Goal: Check status: Check status

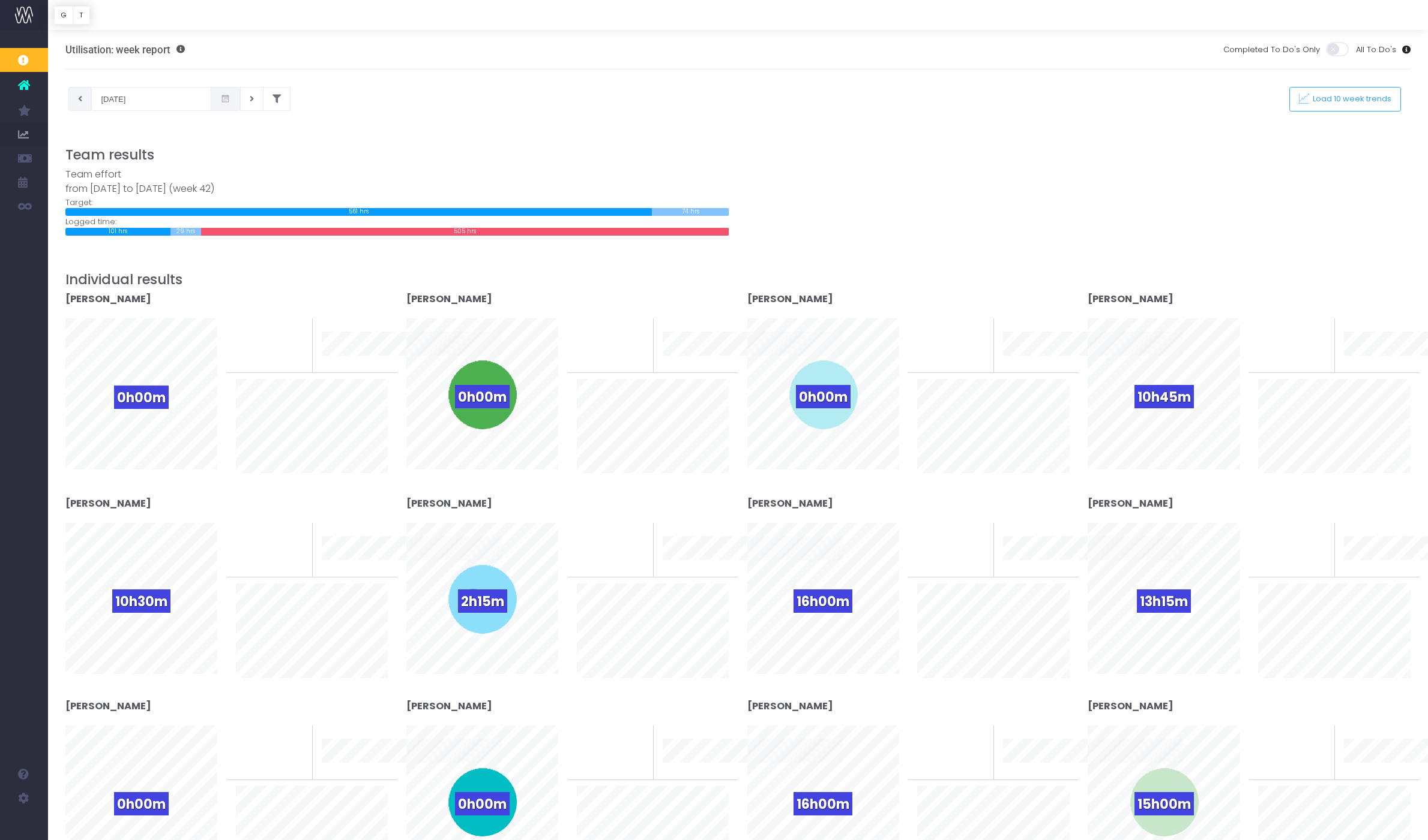
click at [81, 99] on icon at bounding box center [80, 99] width 4 height 0
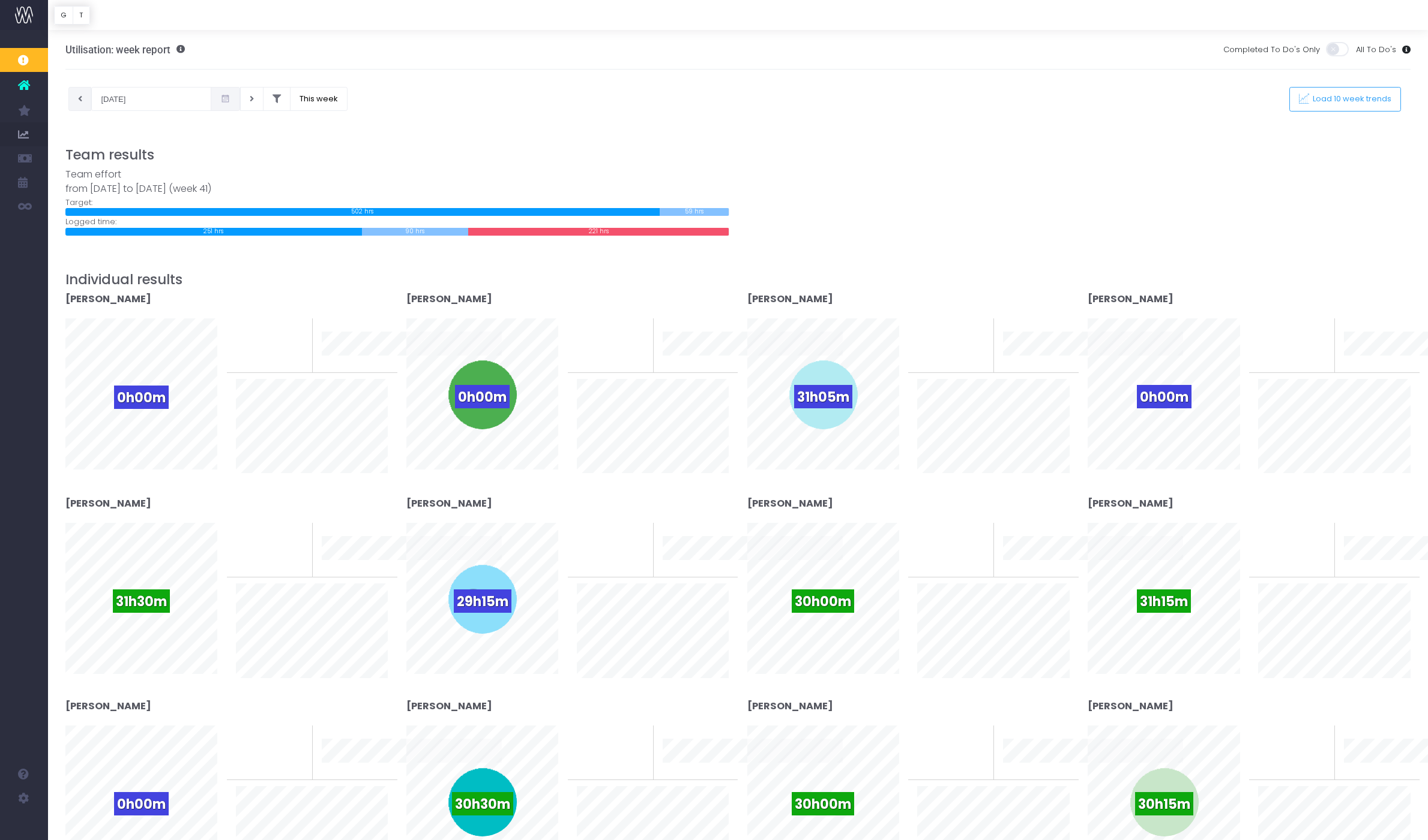
click at [81, 99] on icon at bounding box center [80, 99] width 4 height 0
click at [83, 98] on button at bounding box center [81, 99] width 24 height 24
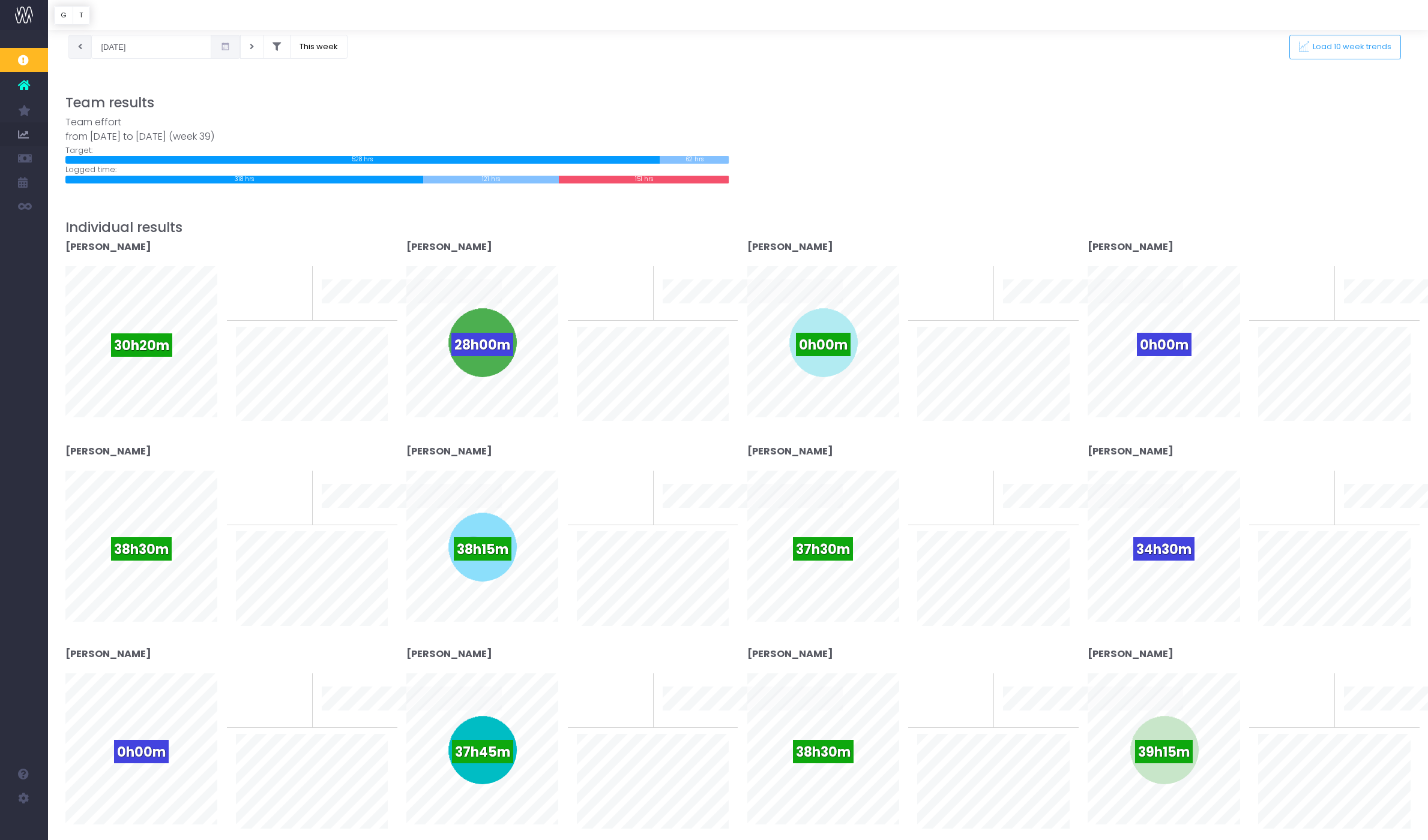
scroll to position [9, 0]
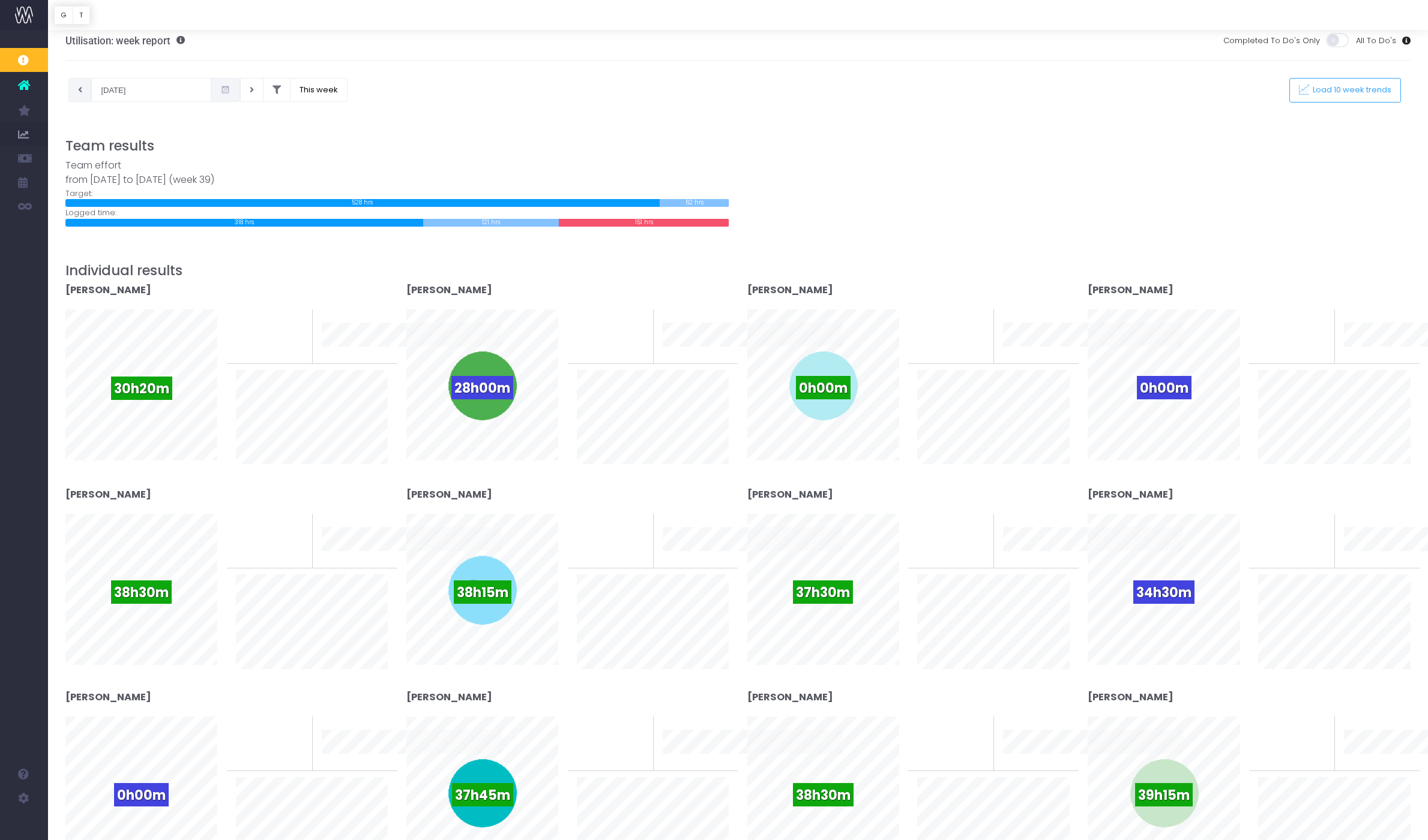
click at [76, 89] on button at bounding box center [81, 90] width 24 height 24
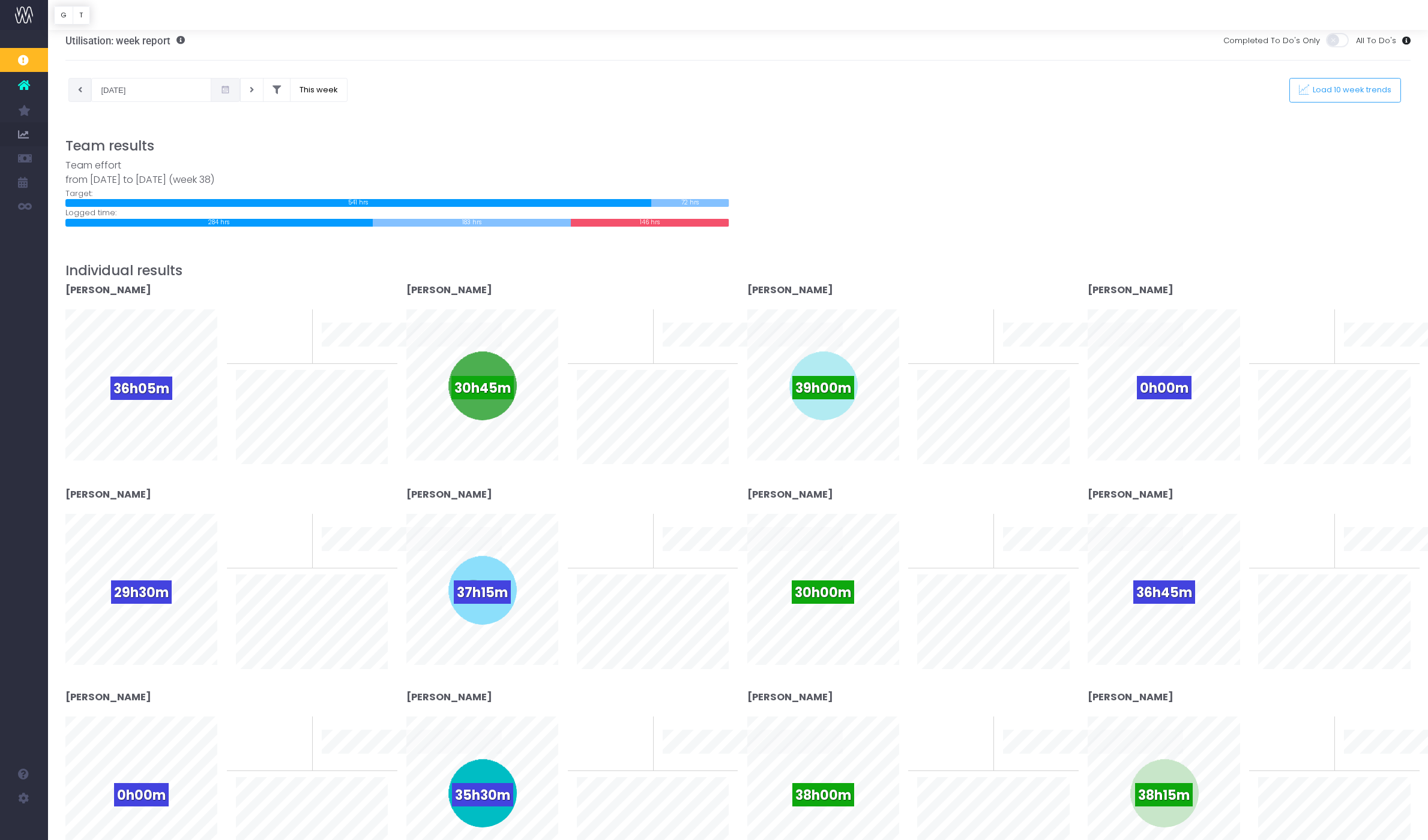
click at [83, 89] on button at bounding box center [81, 90] width 24 height 24
click at [77, 85] on button at bounding box center [81, 90] width 24 height 24
click at [79, 85] on button at bounding box center [81, 90] width 24 height 24
type input "[DATE]"
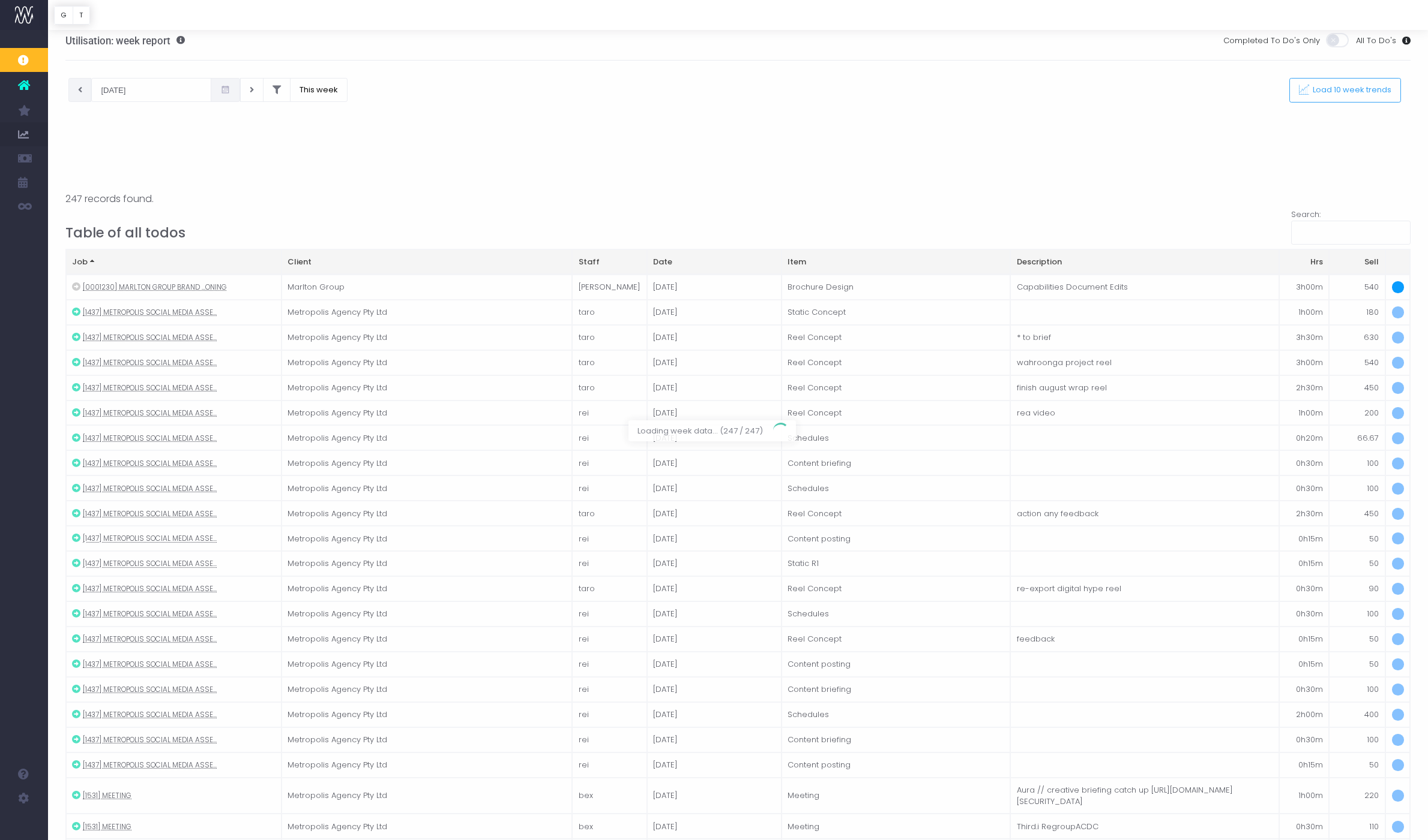
click at [79, 85] on div at bounding box center [714, 420] width 1428 height 840
